Goal: Go to known website: Access a specific website the user already knows

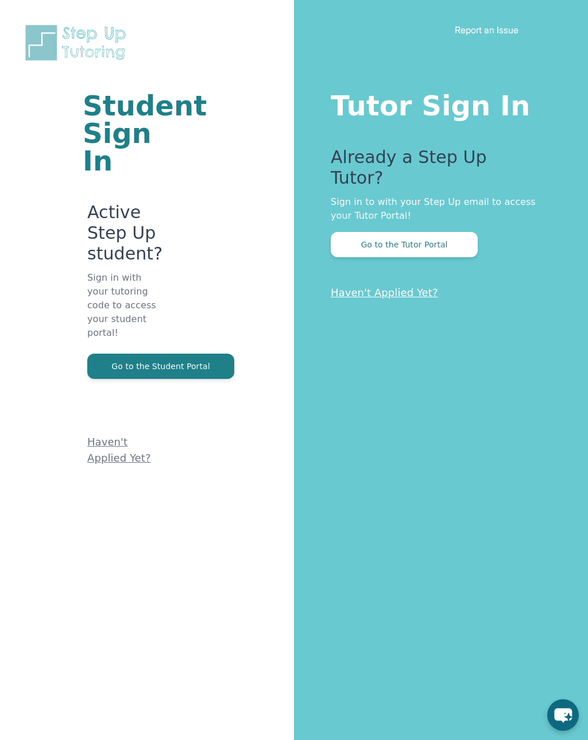
click at [433, 232] on button "Go to the Tutor Portal" at bounding box center [404, 244] width 147 height 25
